Goal: Task Accomplishment & Management: Manage account settings

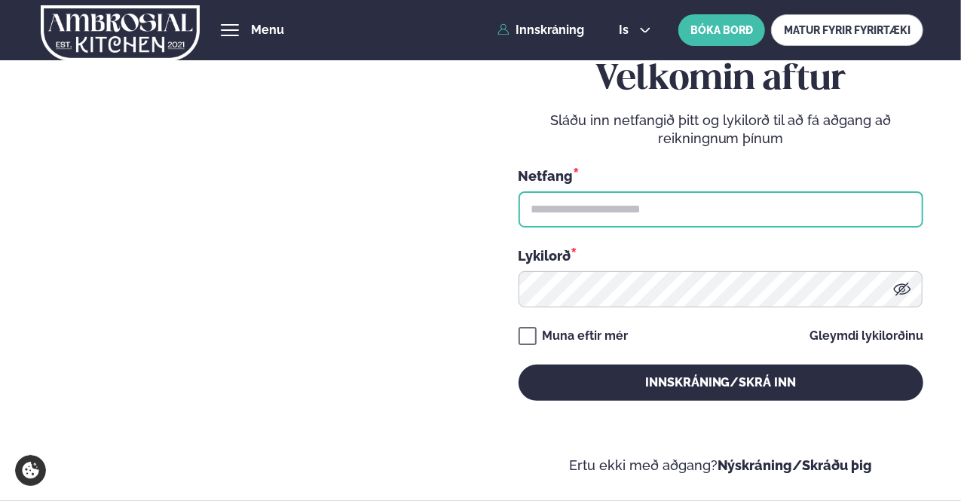
click at [639, 207] on input "text" at bounding box center [721, 209] width 405 height 36
type input "**********"
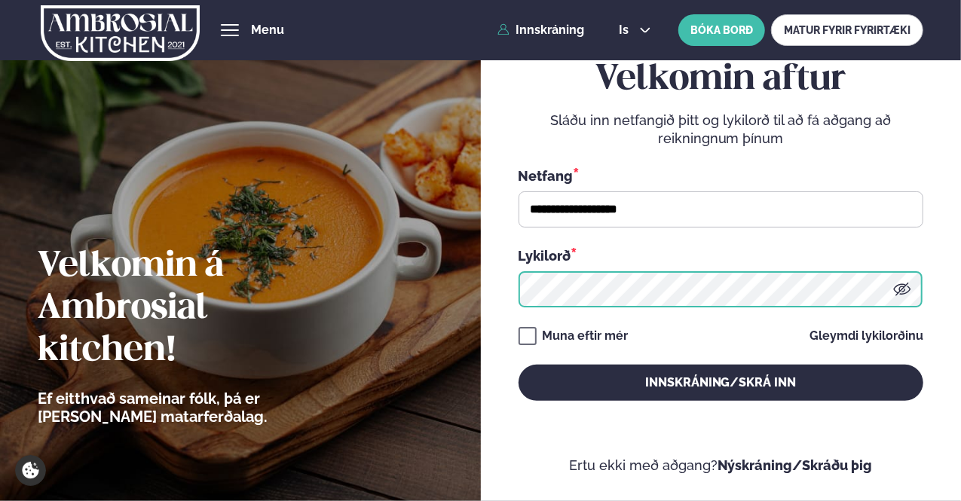
click at [519, 365] on button "Innskráning/Skrá inn" at bounding box center [721, 383] width 405 height 36
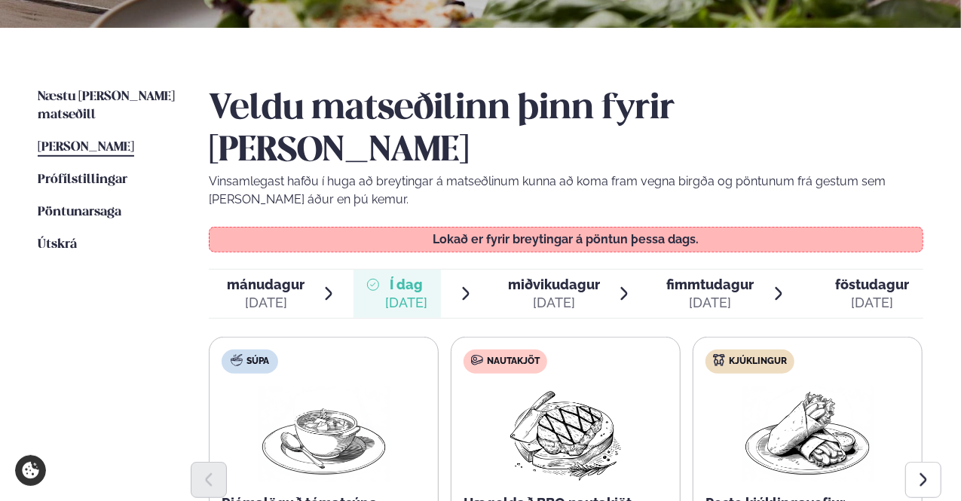
scroll to position [377, 0]
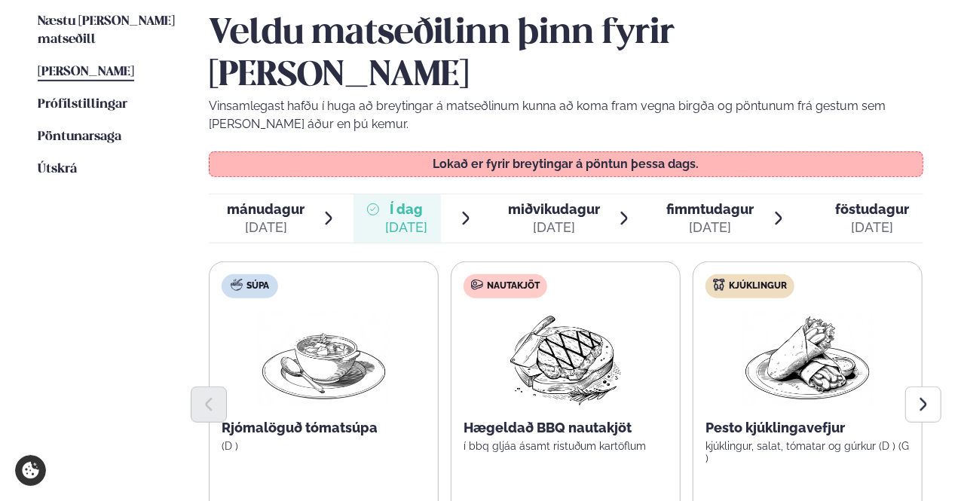
click at [565, 201] on span "miðvikudagur" at bounding box center [554, 209] width 92 height 16
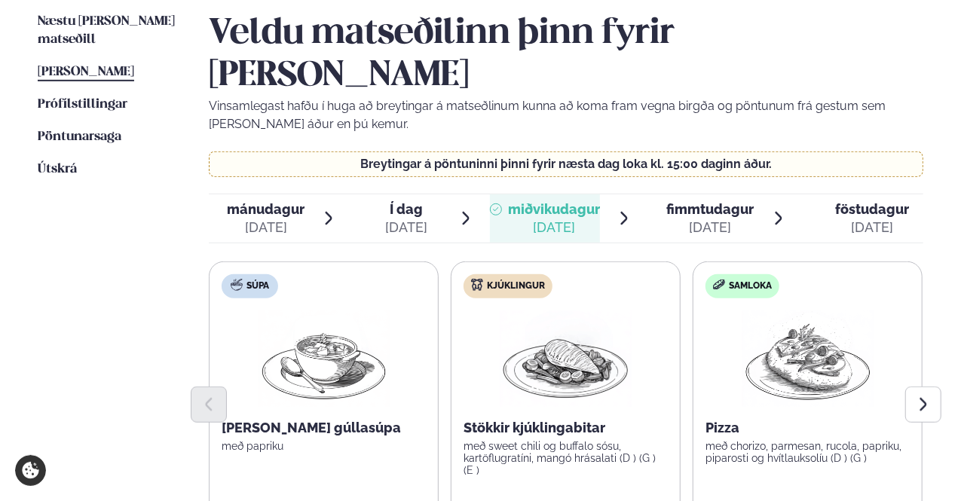
scroll to position [452, 0]
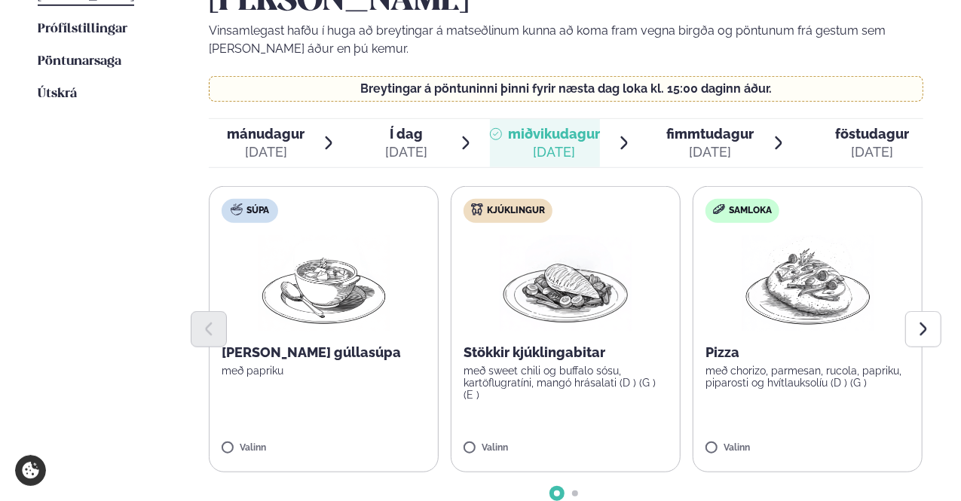
click at [776, 135] on icon at bounding box center [778, 143] width 17 height 17
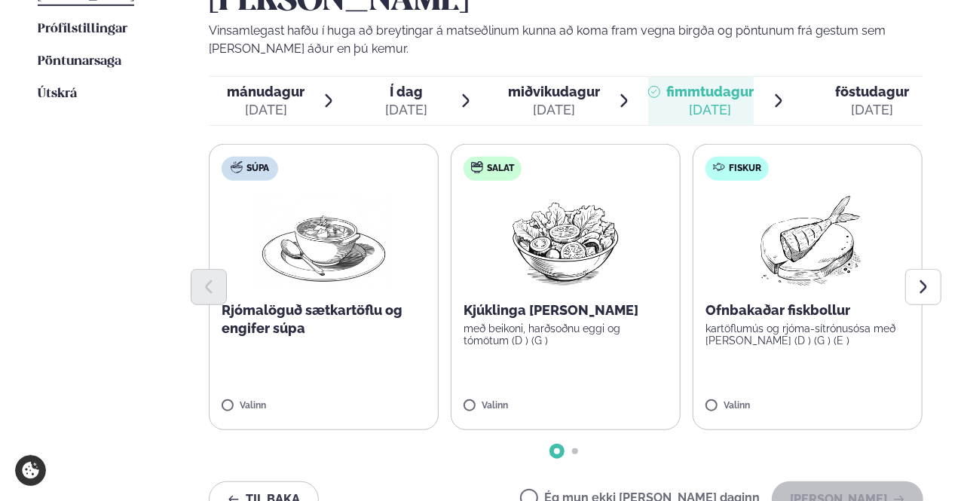
click at [859, 84] on span "föstudagur" at bounding box center [872, 92] width 74 height 16
